Goal: Navigation & Orientation: Find specific page/section

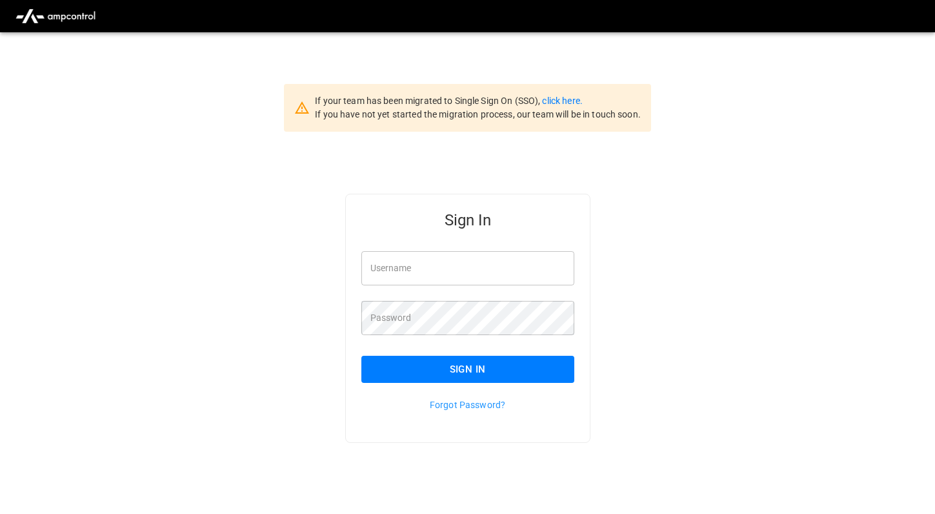
type input "*********"
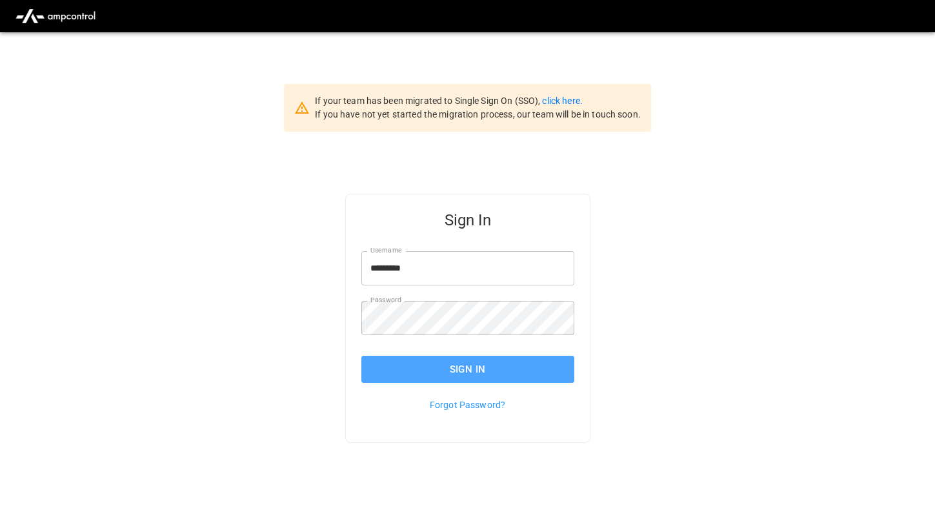
click at [490, 378] on button "Sign In" at bounding box center [467, 369] width 213 height 27
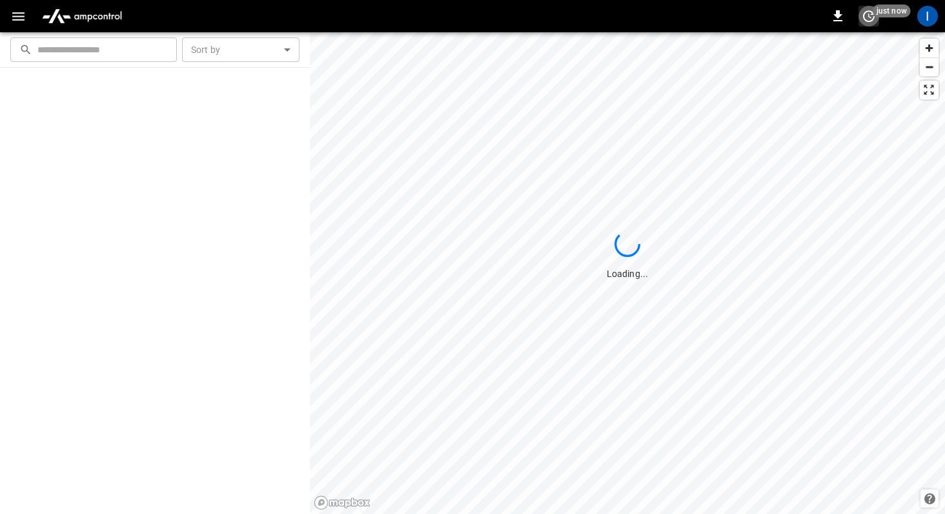
click at [869, 22] on icon "set refresh interval" at bounding box center [868, 15] width 15 height 15
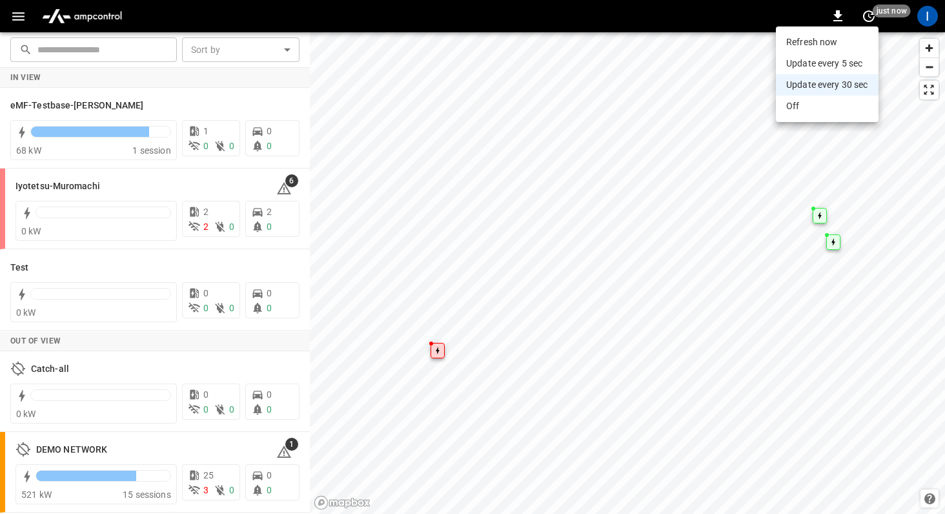
click at [919, 19] on div at bounding box center [472, 257] width 945 height 514
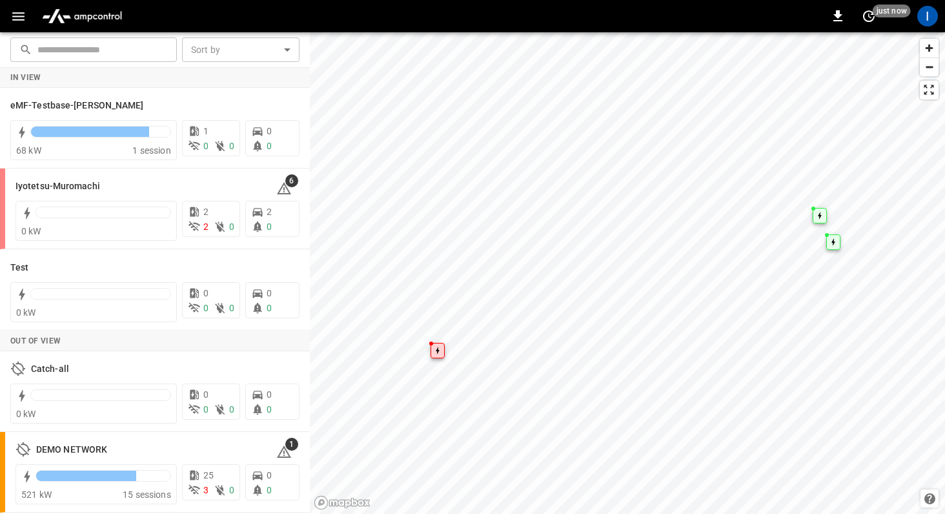
click at [919, 19] on div "I" at bounding box center [927, 16] width 21 height 21
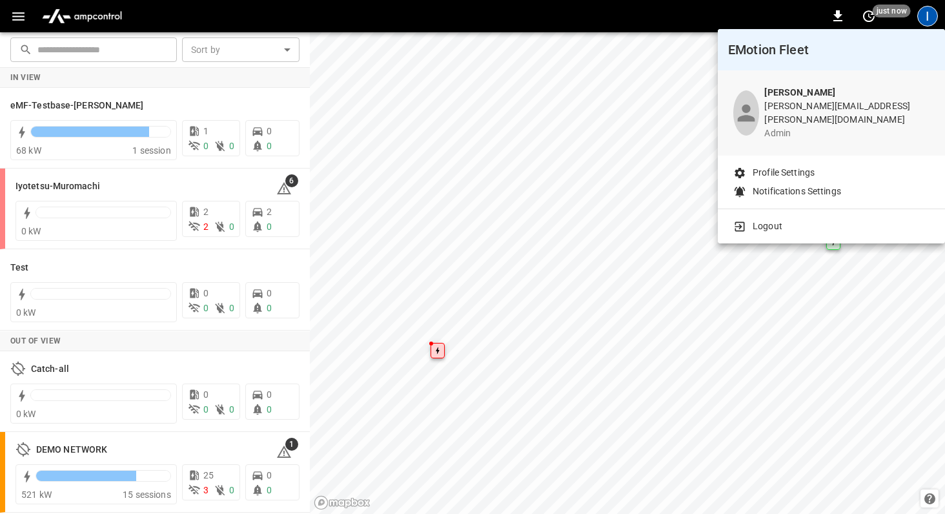
click at [808, 166] on p "Profile Settings" at bounding box center [783, 173] width 62 height 14
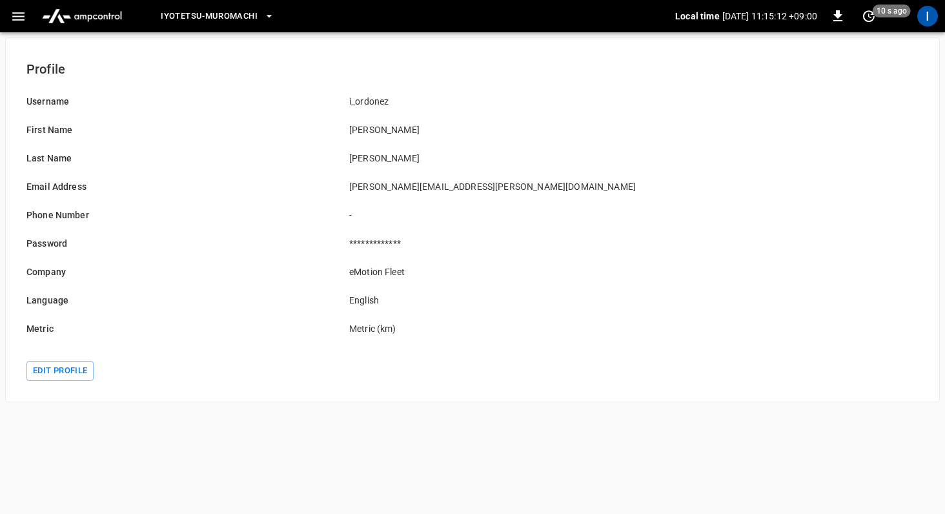
click at [40, 321] on div "Metric" at bounding box center [172, 320] width 323 height 28
click at [68, 368] on button "Edit profile" at bounding box center [59, 371] width 67 height 20
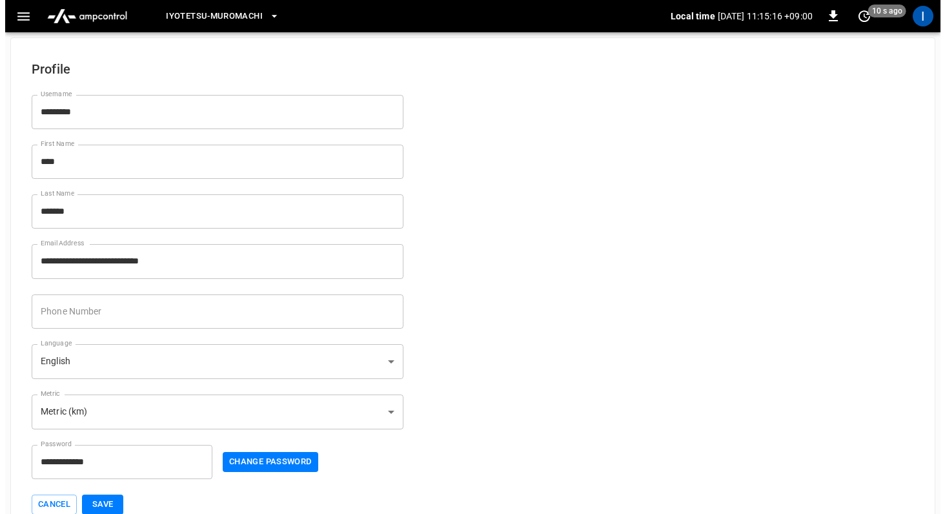
scroll to position [26, 0]
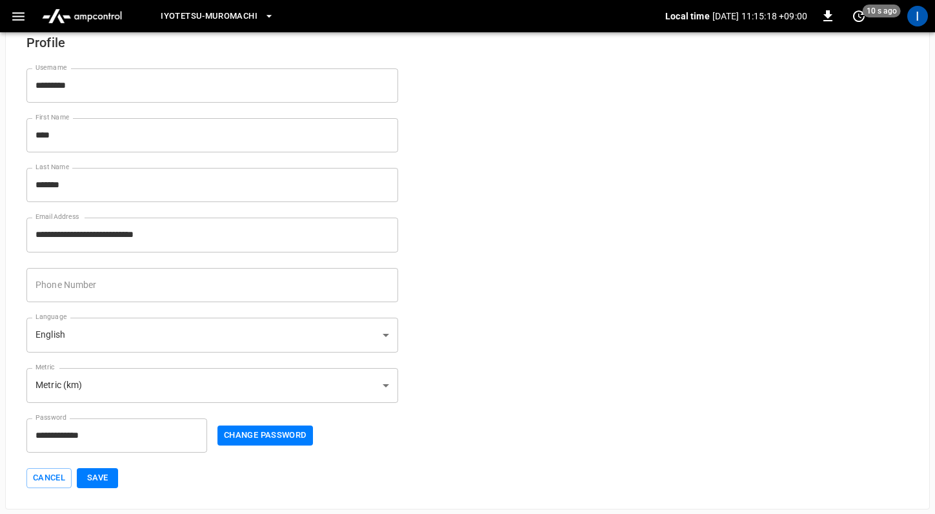
click at [15, 20] on icon "button" at bounding box center [18, 16] width 16 height 16
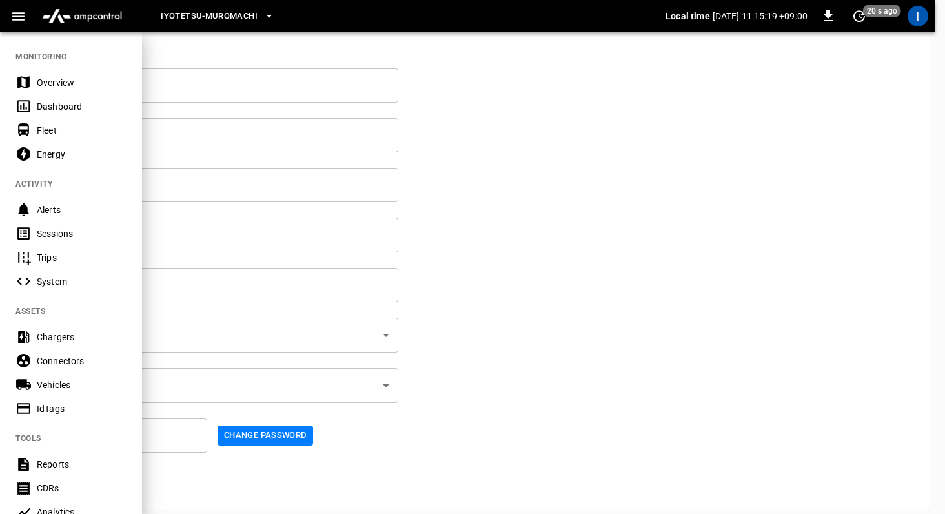
scroll to position [233, 0]
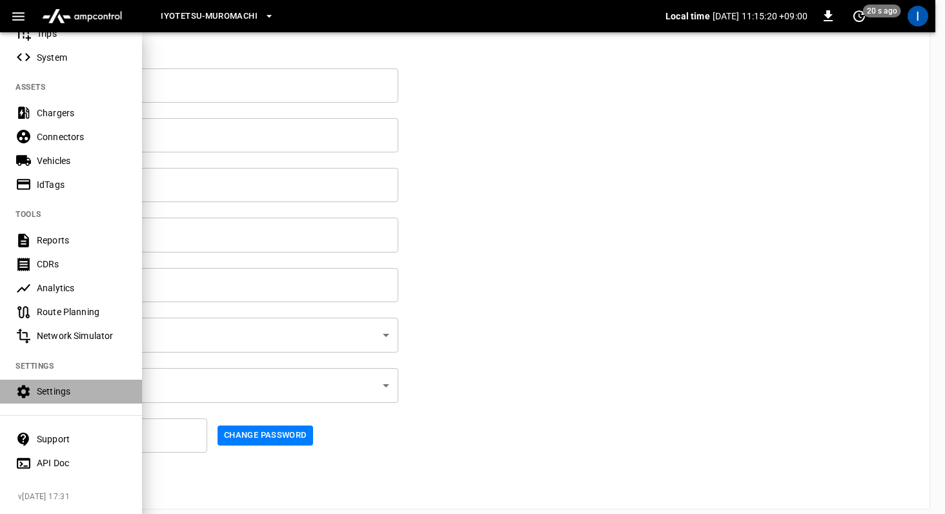
click at [64, 385] on div "Settings" at bounding box center [82, 391] width 90 height 13
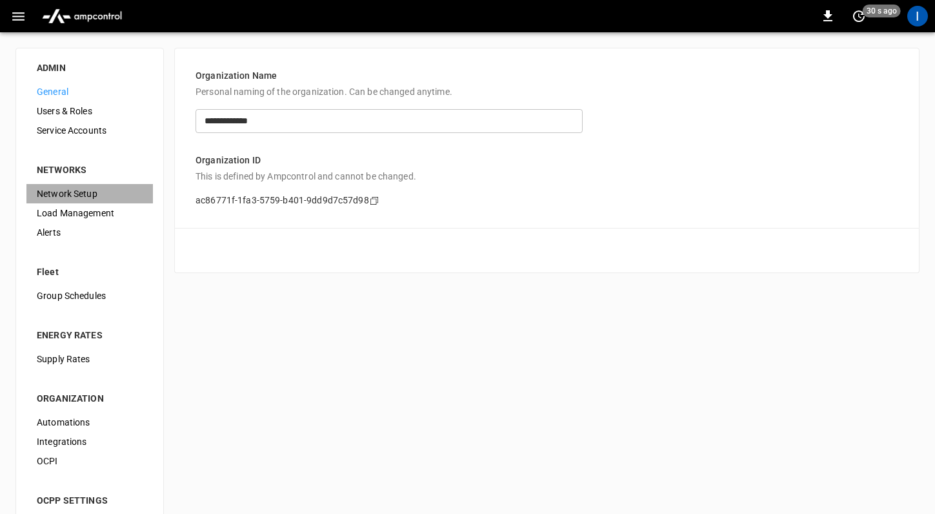
click at [86, 194] on span "Network Setup" at bounding box center [90, 194] width 106 height 14
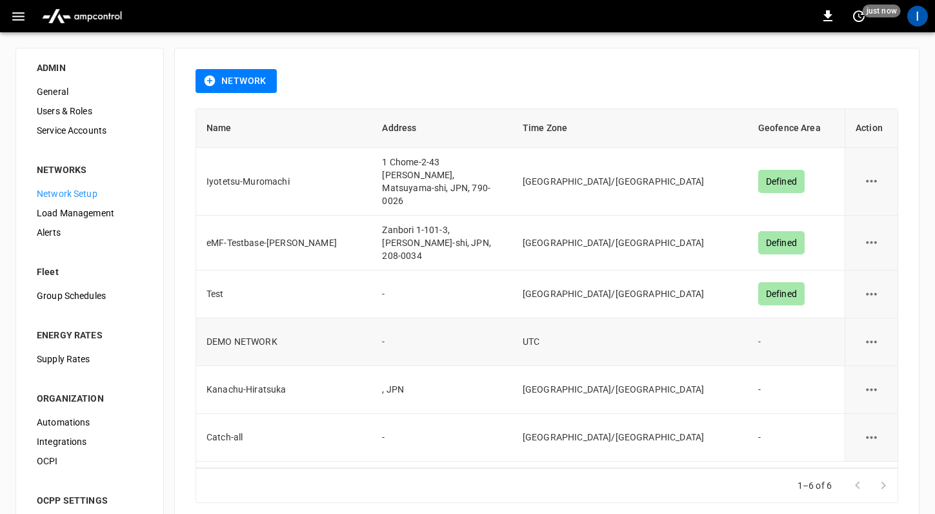
click at [241, 328] on td "DEMO NETWORK" at bounding box center [284, 342] width 176 height 48
click at [479, 156] on td "1 Chome-2-43 Muromachi, Matsuyama-shi, JPN, 790-0026" at bounding box center [442, 182] width 140 height 68
click at [610, 327] on td "UTC" at bounding box center [630, 342] width 236 height 48
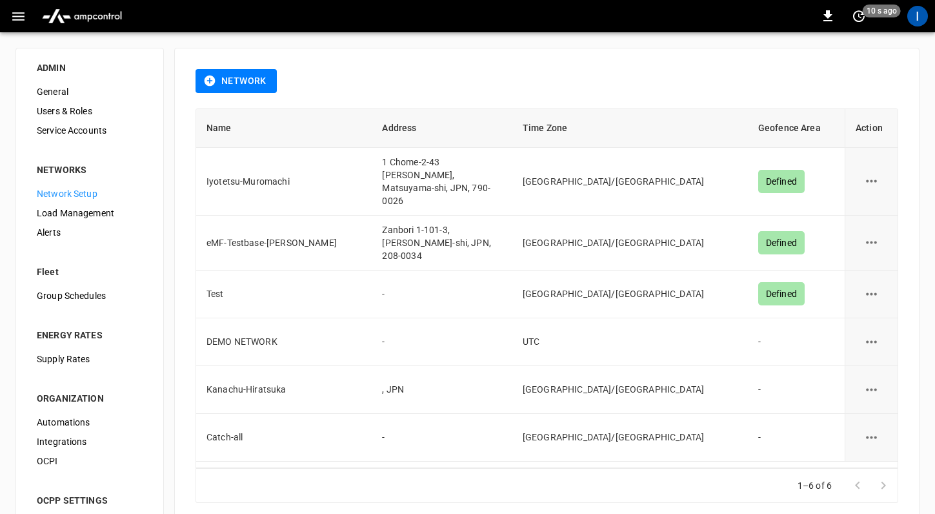
click at [565, 42] on div "ADMIN General Users & Roles Service Accounts NETWORKS Network Setup Load Manage…" at bounding box center [467, 305] width 935 height 547
click at [387, 99] on div "Network" at bounding box center [547, 88] width 703 height 39
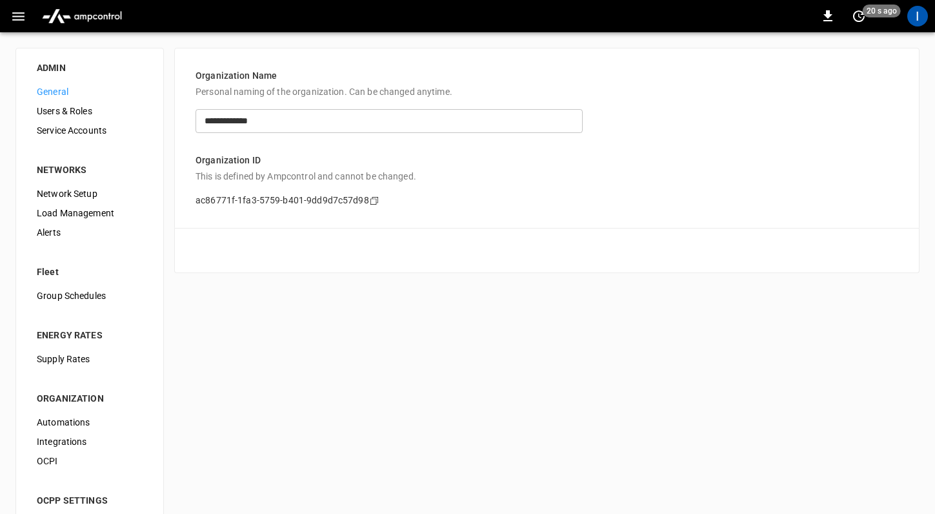
scroll to position [26, 0]
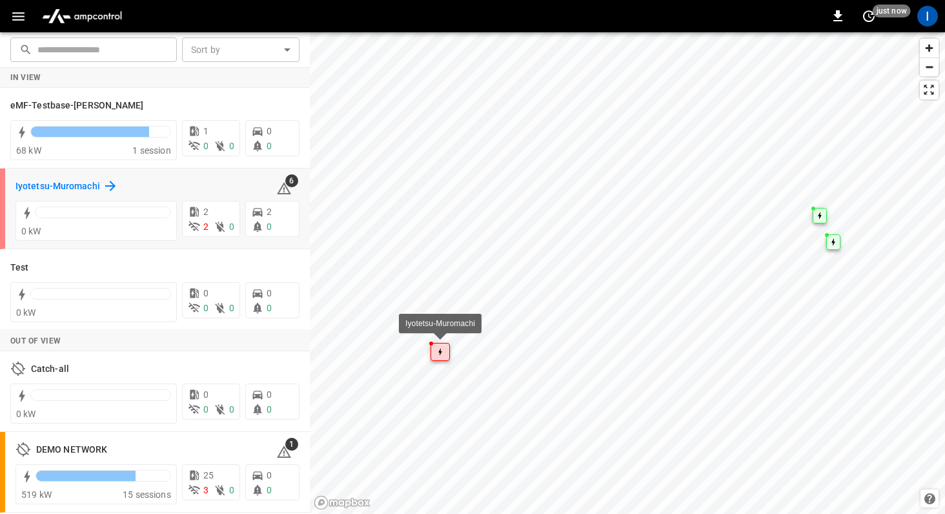
click at [51, 185] on h6 "Iyotetsu-Muromachi" at bounding box center [57, 186] width 85 height 14
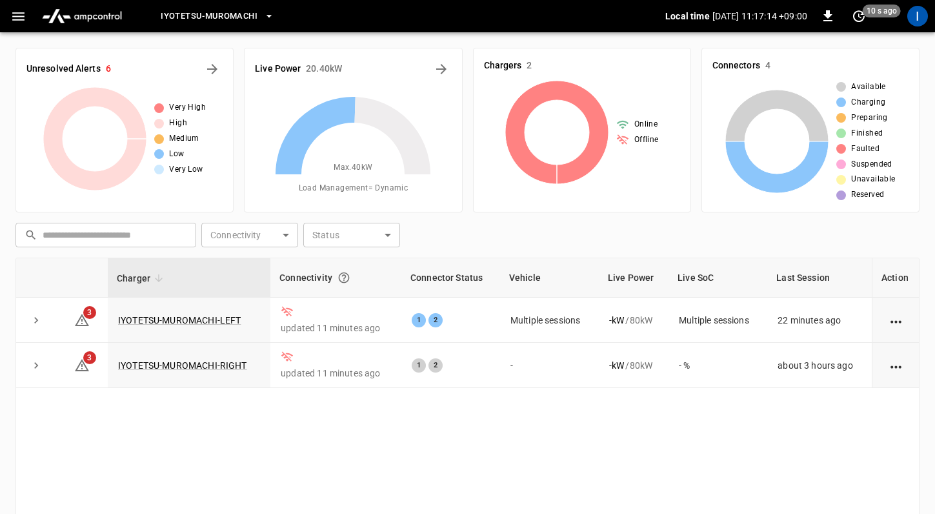
click at [590, 413] on div "Charger Connectivity Connector Status Vehicle Live Power Live SoC Last Session …" at bounding box center [467, 436] width 904 height 359
